Goal: Browse casually

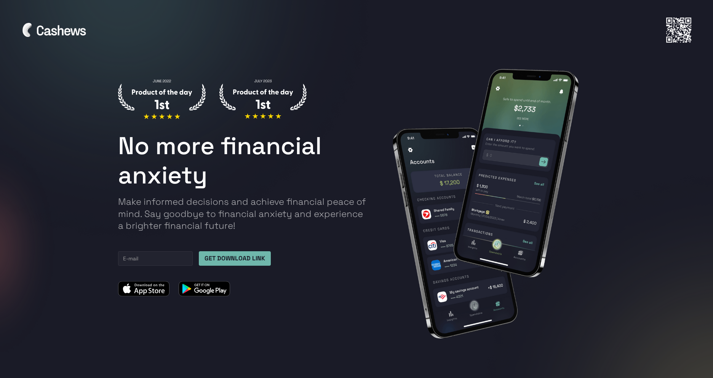
click at [208, 289] on img at bounding box center [204, 289] width 51 height 16
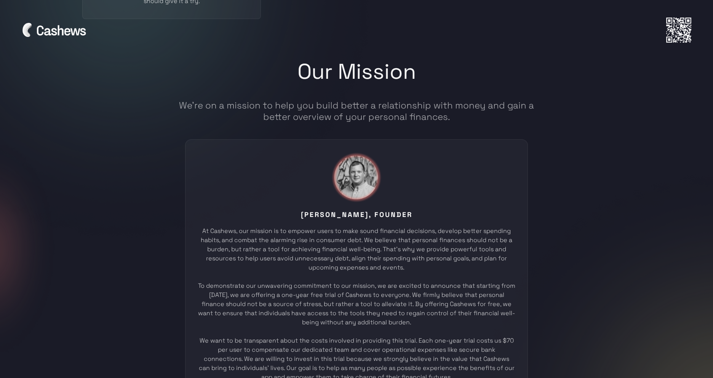
scroll to position [2685, 0]
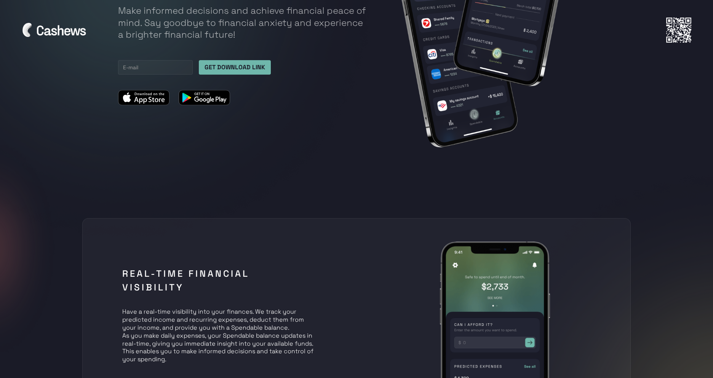
scroll to position [124, 0]
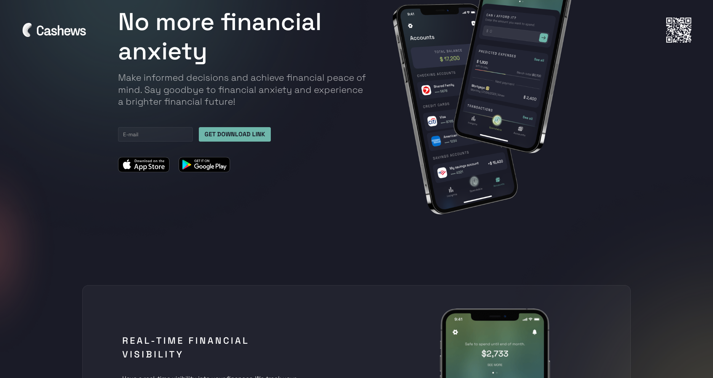
click at [193, 162] on img at bounding box center [204, 165] width 51 height 16
